Goal: Complete application form

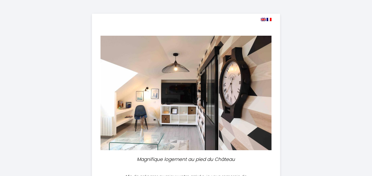
select select
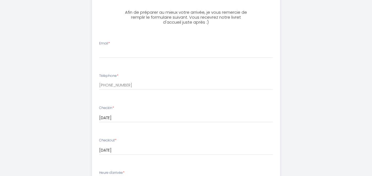
scroll to position [165, 0]
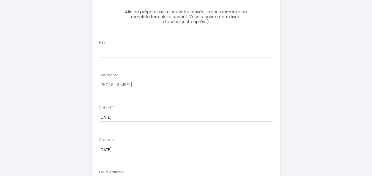
click at [150, 54] on input "Email *" at bounding box center [186, 53] width 174 height 10
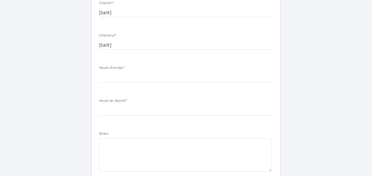
scroll to position [275, 0]
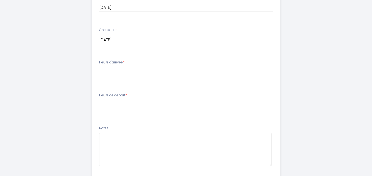
type input "[PERSON_NAME][EMAIL_ADDRESS][DOMAIN_NAME]"
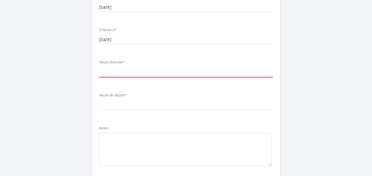
click at [139, 72] on select "15:00 15:30 16:00 16:30 17:00 17:30 18:00 18:30 19:00 19:30 20:00 20:30 21:00 2…" at bounding box center [186, 72] width 174 height 10
click at [99, 67] on select "15:00 15:30 16:00 16:30 17:00 17:30 18:00 18:30 19:00 19:30 20:00 20:30 21:00 2…" at bounding box center [186, 72] width 174 height 10
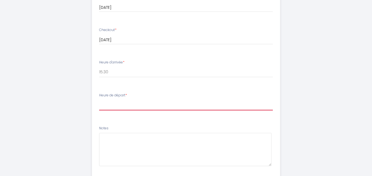
click at [142, 100] on select "00:00 00:30 01:00 01:30 02:00 02:30 03:00 03:30 04:00 04:30 05:00 05:30 06:00 0…" at bounding box center [186, 105] width 174 height 10
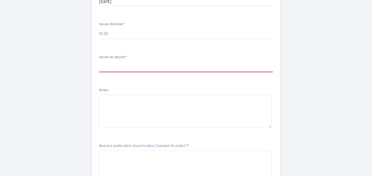
scroll to position [313, 0]
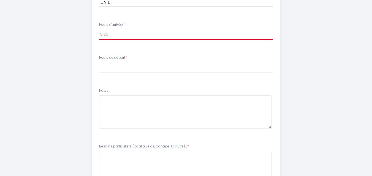
click at [131, 30] on select "15:00 15:30 16:00 16:30 17:00 17:30 18:00 18:30 19:00 19:30 20:00 20:30 21:00 2…" at bounding box center [186, 34] width 174 height 10
select select "17:00"
click at [99, 29] on select "15:00 15:30 16:00 16:30 17:00 17:30 18:00 18:30 19:00 19:30 20:00 20:30 21:00 2…" at bounding box center [186, 34] width 174 height 10
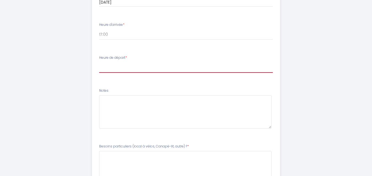
click at [134, 68] on select "00:00 00:30 01:00 01:30 02:00 02:30 03:00 03:30 04:00 04:30 05:00 05:30 06:00 0…" at bounding box center [186, 67] width 174 height 10
select select "10:30"
click at [99, 62] on select "00:00 00:30 01:00 01:30 02:00 02:30 03:00 03:30 04:00 04:30 05:00 05:30 06:00 0…" at bounding box center [186, 67] width 174 height 10
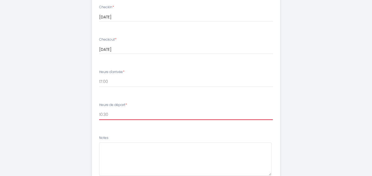
scroll to position [340, 0]
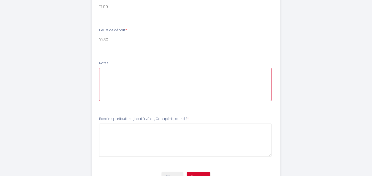
click at [126, 82] on textarea at bounding box center [185, 84] width 172 height 33
type textarea "On est une famille de 4 personnes: deux adultes et deux filles de6 et 9 ans."
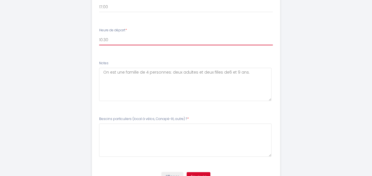
click at [109, 40] on select "00:00 00:30 01:00 01:30 02:00 02:30 03:00 03:30 04:00 04:30 05:00 05:30 06:00 0…" at bounding box center [186, 40] width 174 height 10
select select "11:00"
click at [99, 35] on select "00:00 00:30 01:00 01:30 02:00 02:30 03:00 03:30 04:00 04:30 05:00 05:30 06:00 0…" at bounding box center [186, 40] width 174 height 10
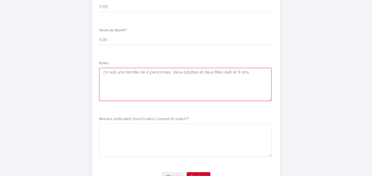
click at [224, 72] on textarea "On est une famille de 4 personnes: deux adultes et deux filles de6 et 9 ans." at bounding box center [185, 84] width 172 height 33
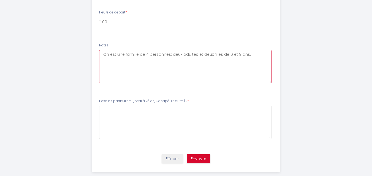
scroll to position [368, 0]
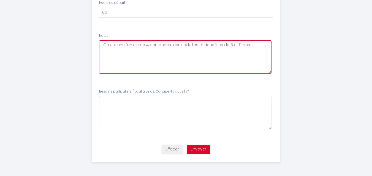
type textarea "On est une famille de 4 personnes: deux adultes et deux filles de 6 et 9 ans."
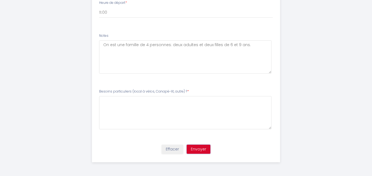
click at [202, 148] on button "Envoyer" at bounding box center [199, 149] width 24 height 9
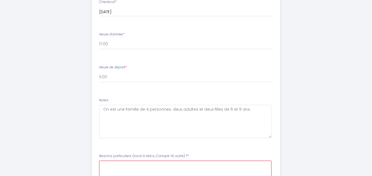
scroll to position [340, 0]
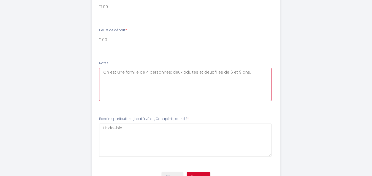
drag, startPoint x: 103, startPoint y: 72, endPoint x: 255, endPoint y: 70, distance: 151.6
click at [255, 70] on textarea "On est une famille de 4 personnes: deux adultes et deux filles de 6 et 9 ans." at bounding box center [185, 84] width 172 height 33
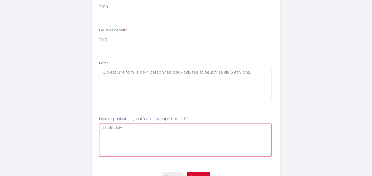
drag, startPoint x: 127, startPoint y: 127, endPoint x: 98, endPoint y: 127, distance: 29.2
click at [98, 127] on li "Besoins particuliers (local à vélos, Canapé-lit, autre) ? * Lit double" at bounding box center [185, 139] width 187 height 53
paste \?7 "On est une famille de 4 personnes: deux adultes et deux filles de 6 et 9 ans."
click at [104, 127] on \?7 "On est une famille de 4 personnes: deux adultes et deux filles de 6 et 9 ans." at bounding box center [185, 140] width 172 height 33
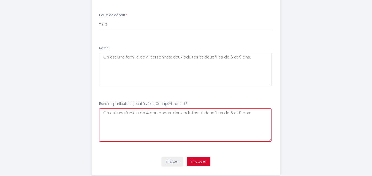
scroll to position [368, 0]
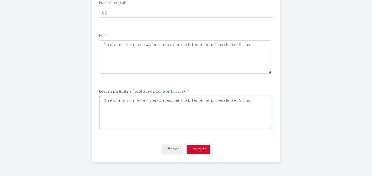
type \?7 "On est une famille de 4 personnes: deux adultes et deux filles de 6 et 9 ans."
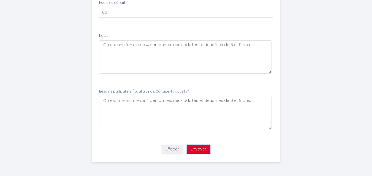
click at [192, 150] on button "Envoyer" at bounding box center [199, 149] width 24 height 9
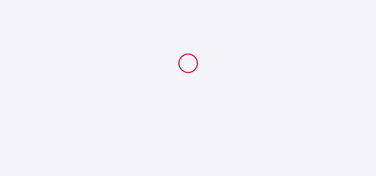
select select "17:00"
select select "11:00"
